Goal: Task Accomplishment & Management: Use online tool/utility

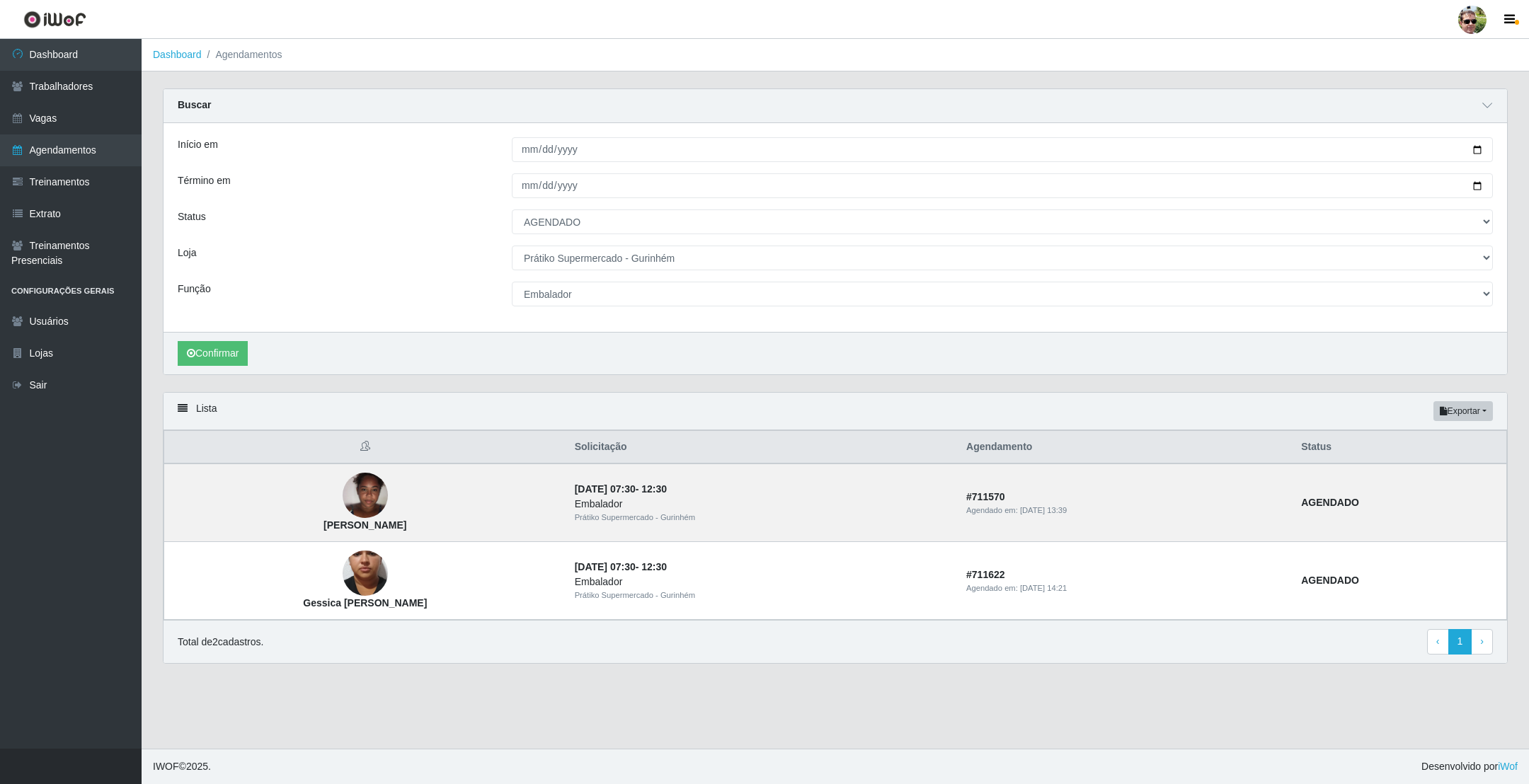
select select "AGENDADO"
select select "176"
select select "1"
click at [43, 60] on link "Dashboard" at bounding box center [70, 54] width 141 height 32
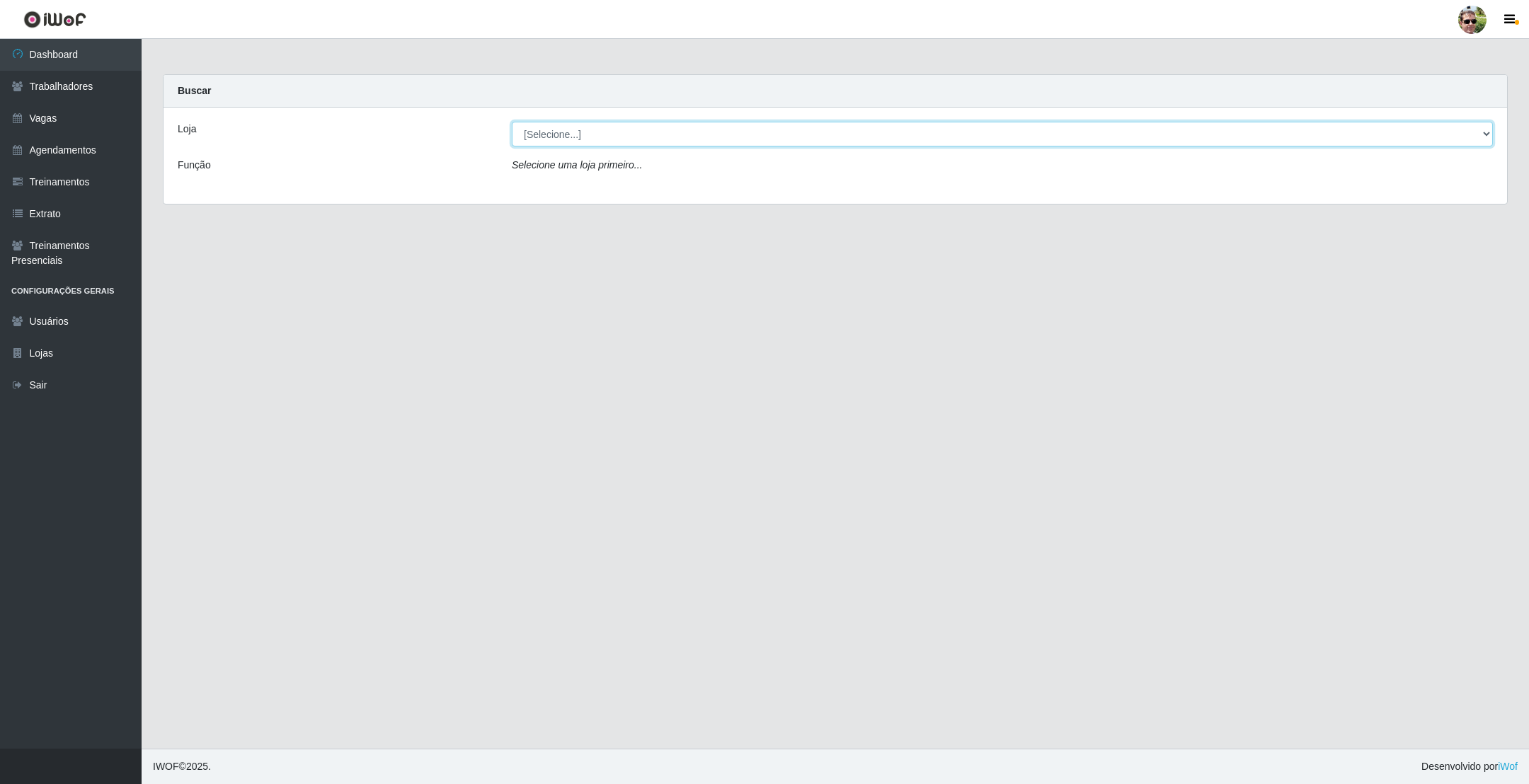
click at [544, 139] on select "[Selecione...] [PERSON_NAME] Supermercado - Gurinhém" at bounding box center [1002, 134] width 981 height 25
select select "176"
click at [512, 121] on select "[Selecione...] [PERSON_NAME] Supermercado - Gurinhém" at bounding box center [1002, 134] width 981 height 25
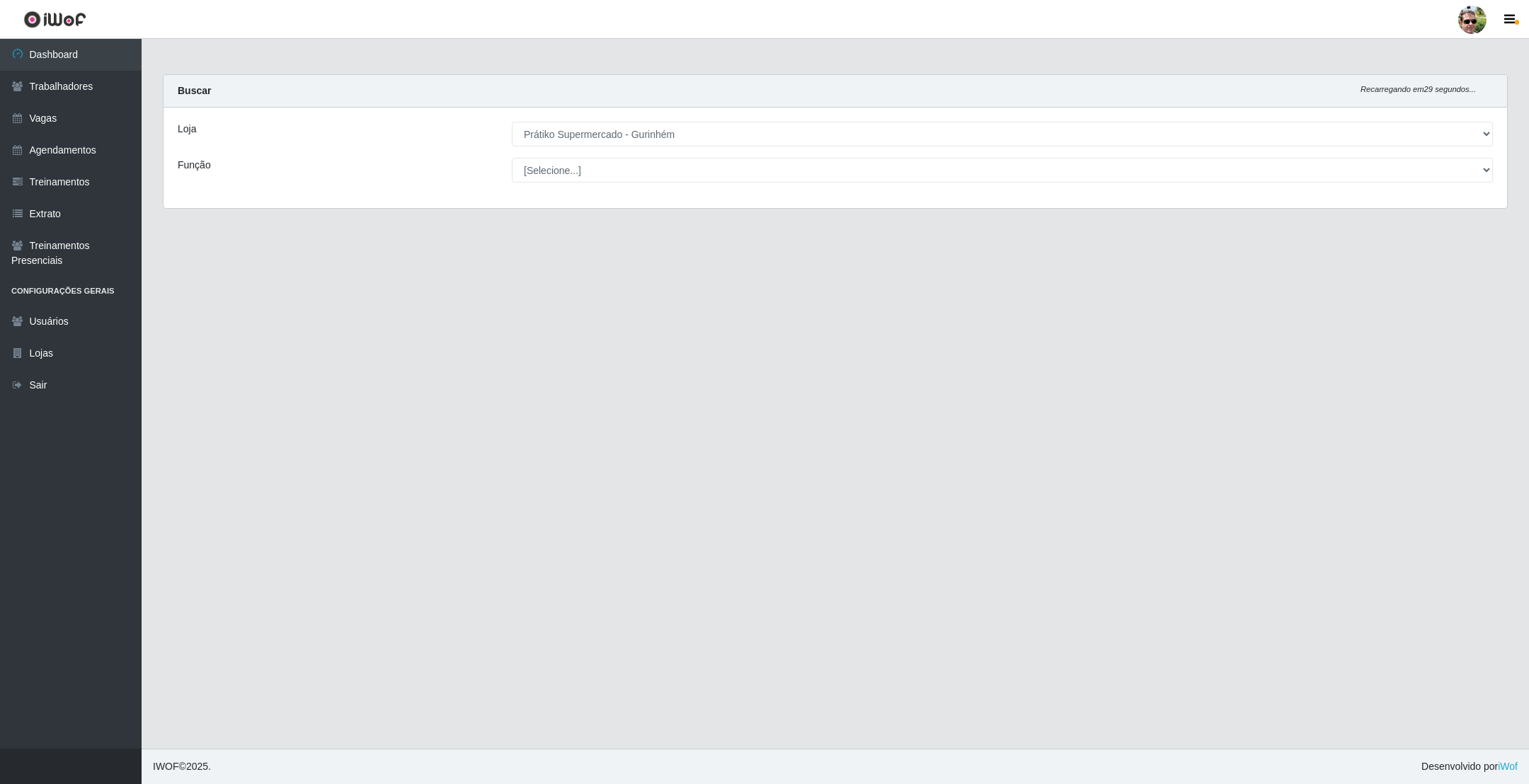
click at [705, 60] on main "Carregando... Buscar Recarregando em 29 segundos... Loja [Selecione...] Prátiko…" at bounding box center [835, 394] width 1387 height 710
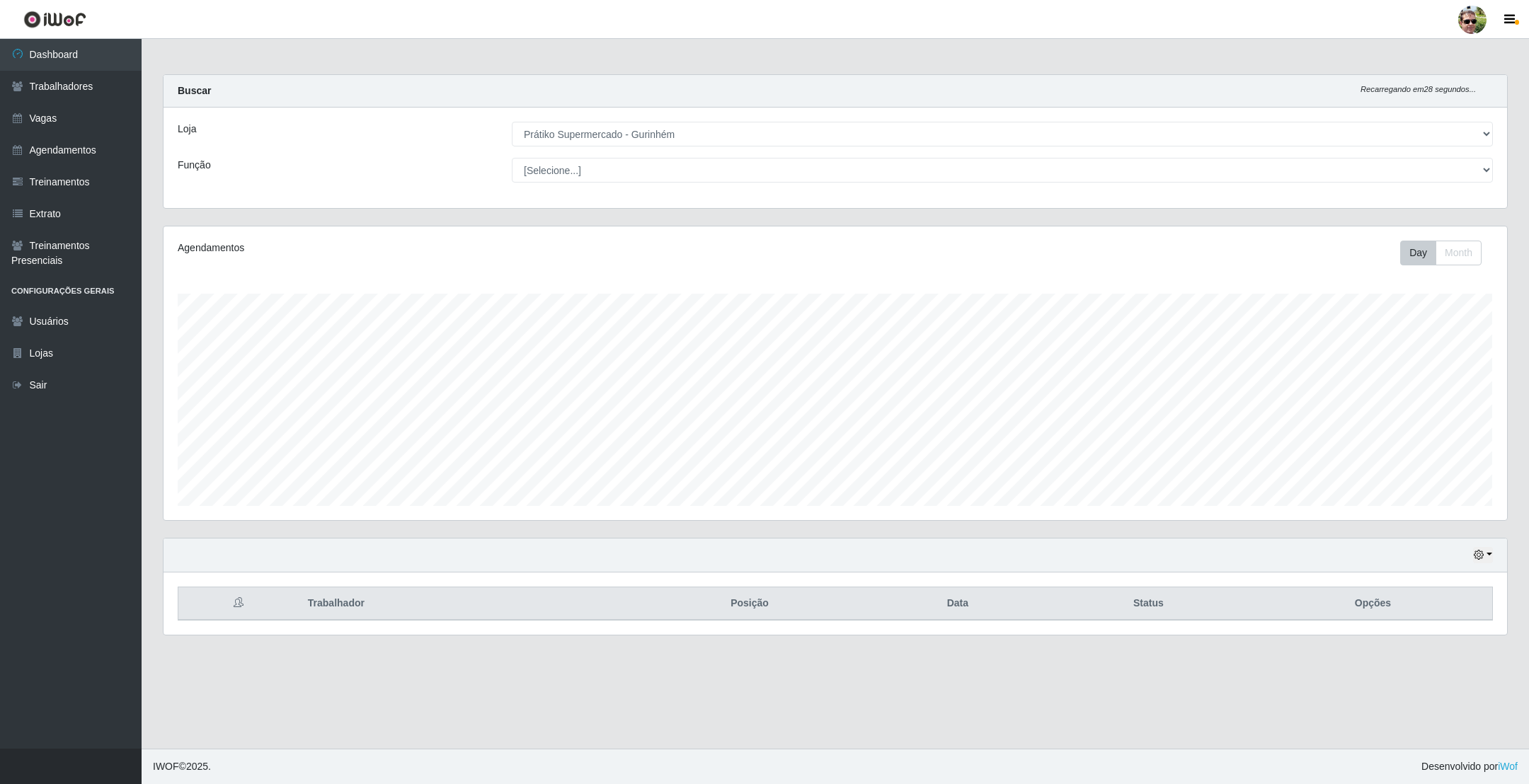
scroll to position [295, 1342]
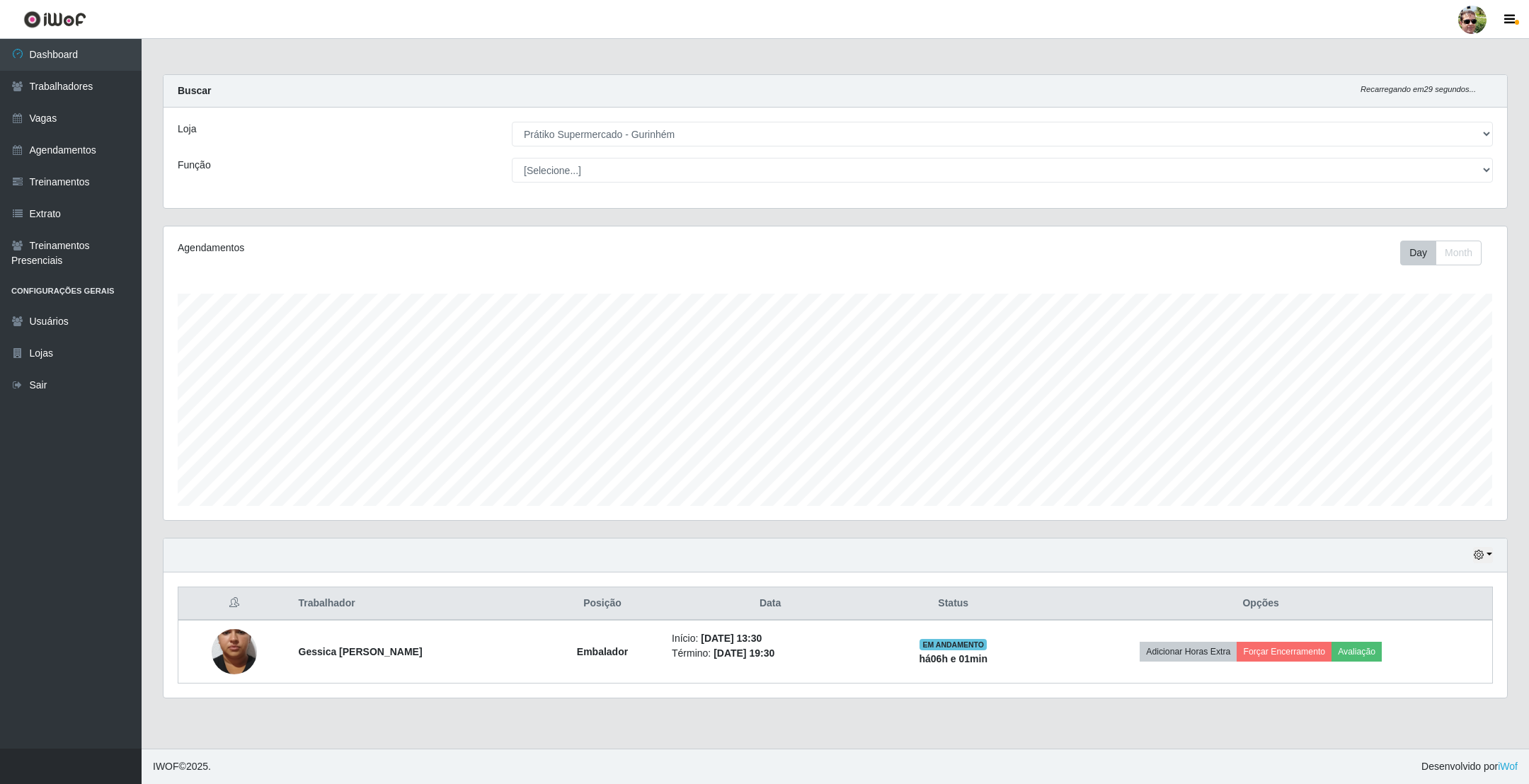
select select "176"
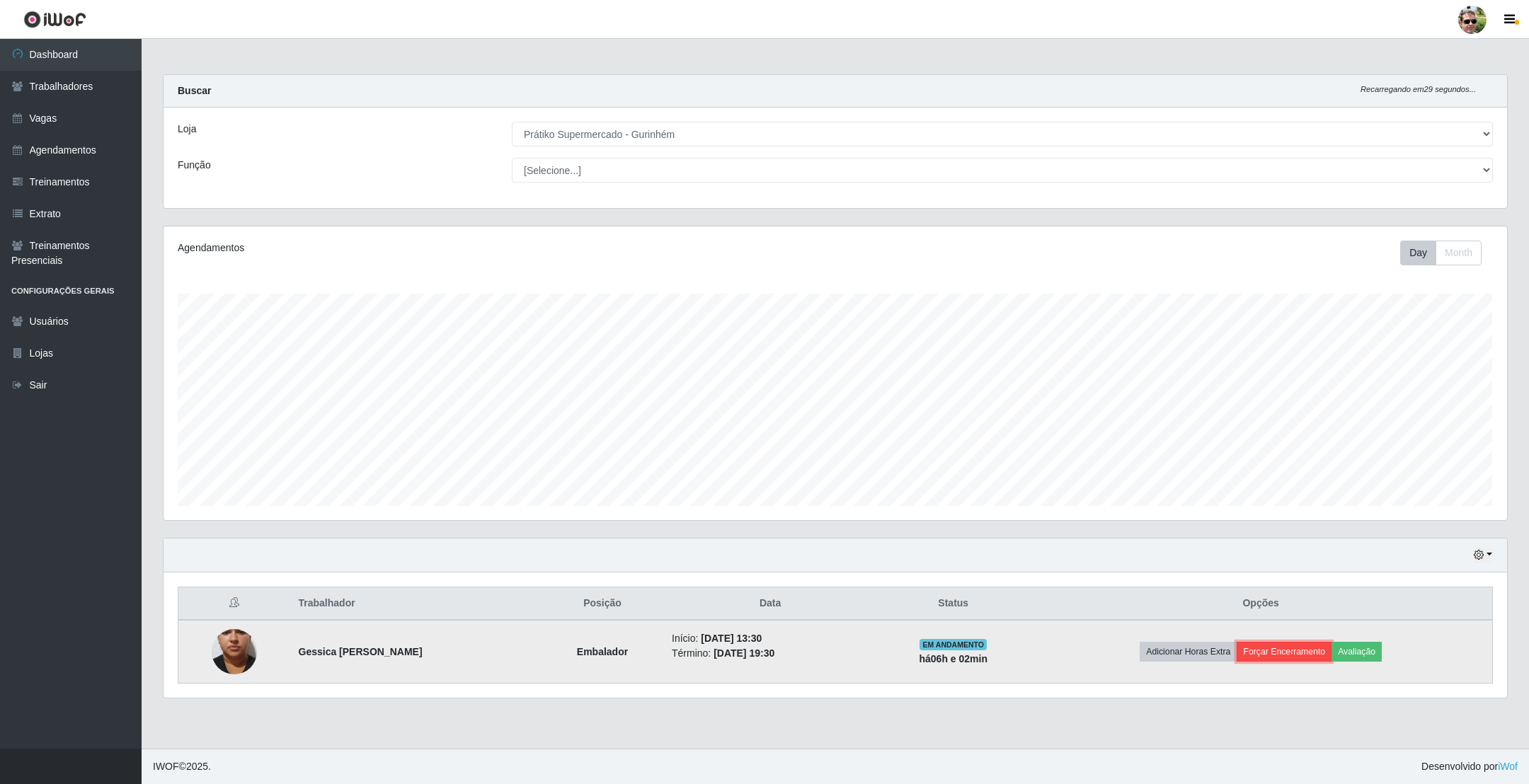
click at [1303, 654] on button "Forçar Encerramento" at bounding box center [1284, 652] width 95 height 20
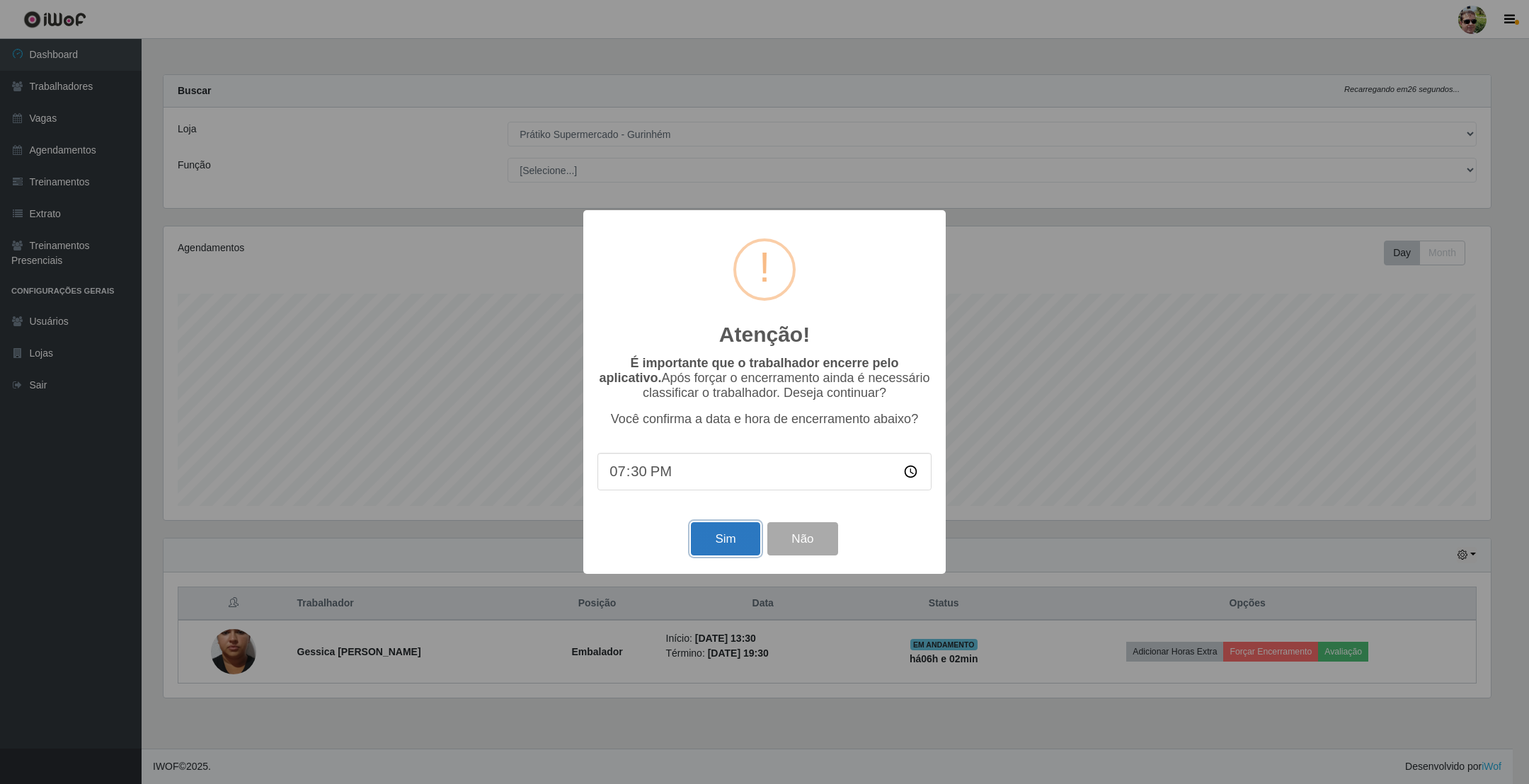
click at [721, 545] on button "Sim" at bounding box center [725, 539] width 69 height 33
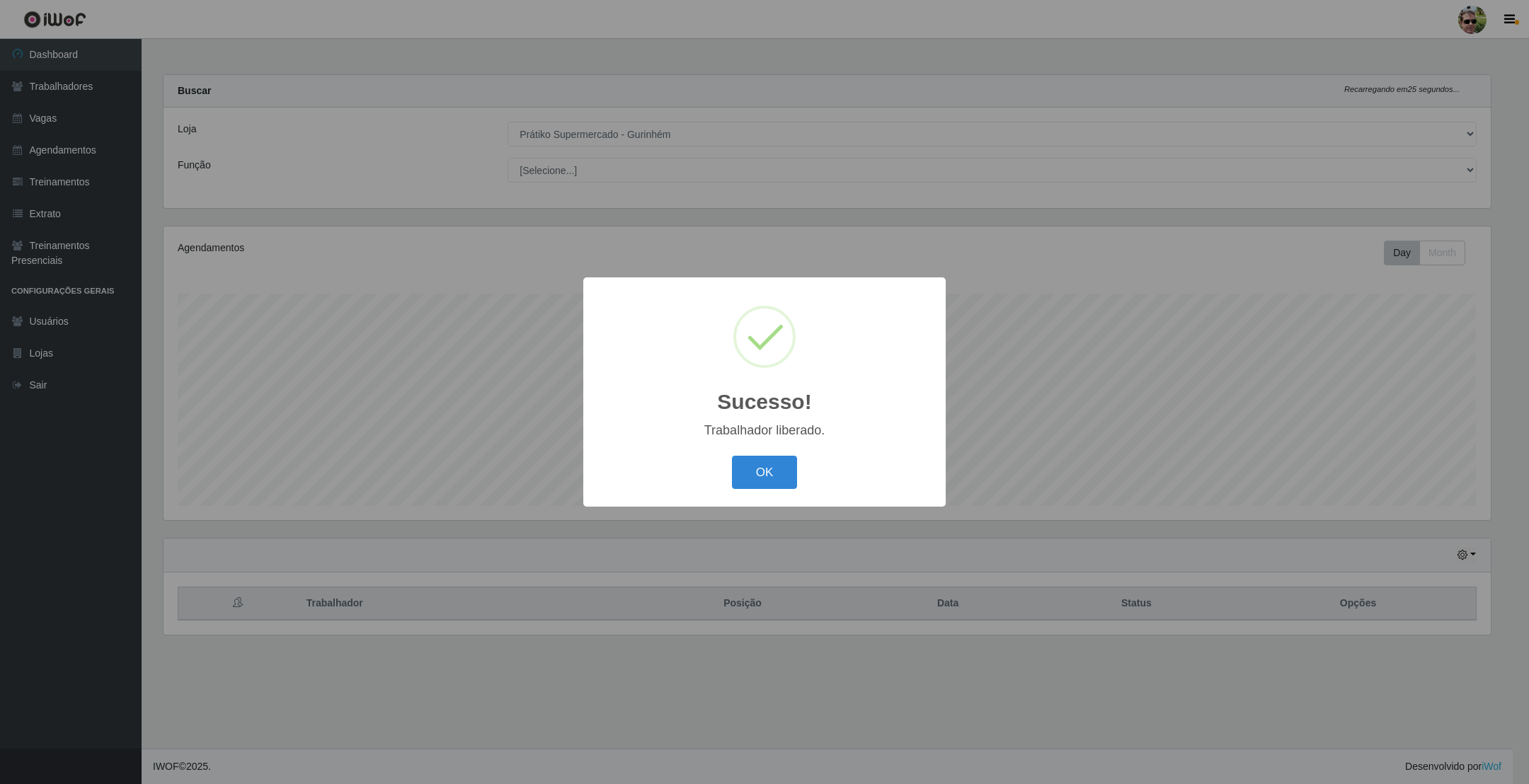
scroll to position [295, 1328]
click at [732, 456] on button "OK" at bounding box center [765, 472] width 66 height 33
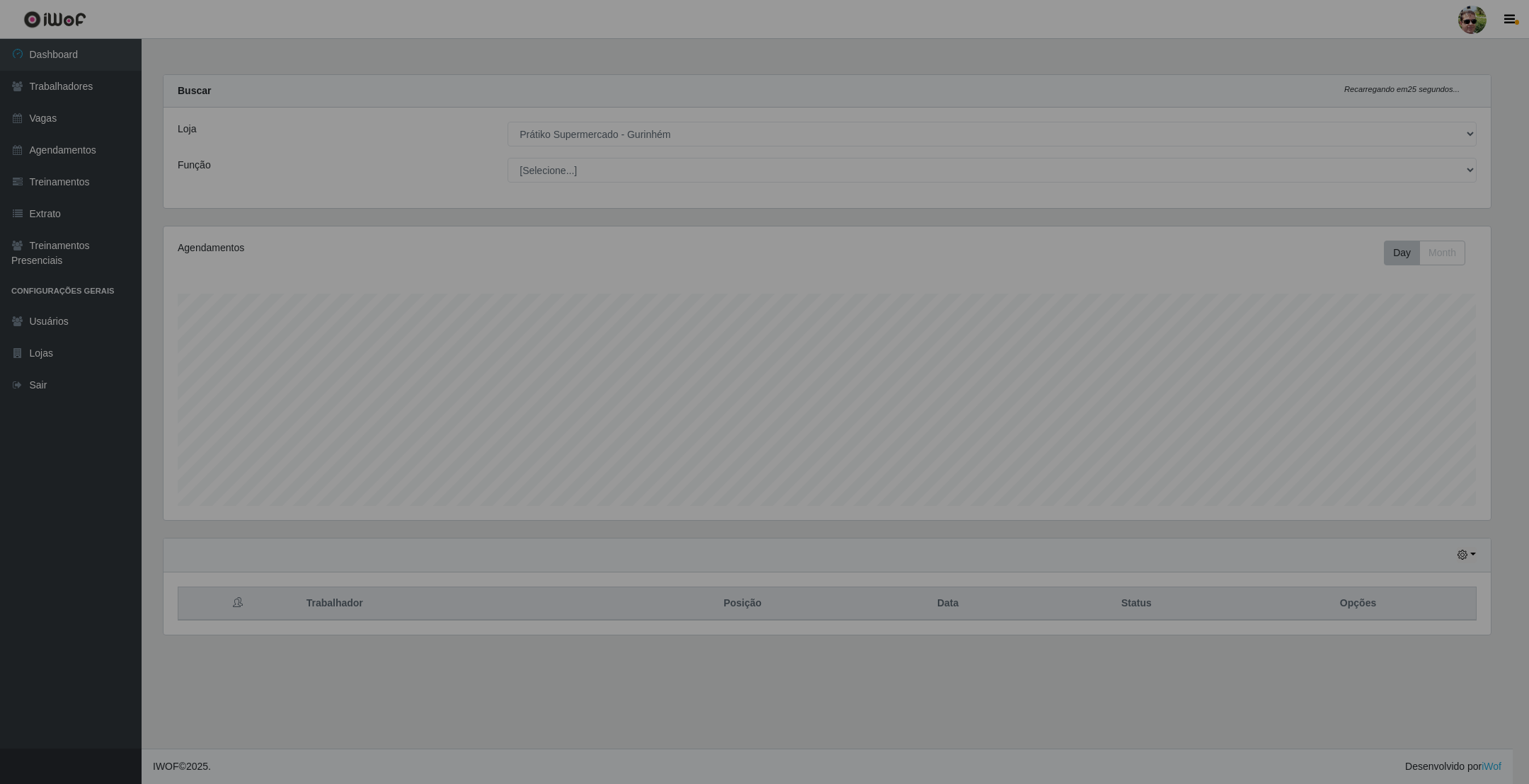
scroll to position [295, 1342]
